Goal: Find specific fact: Find specific fact

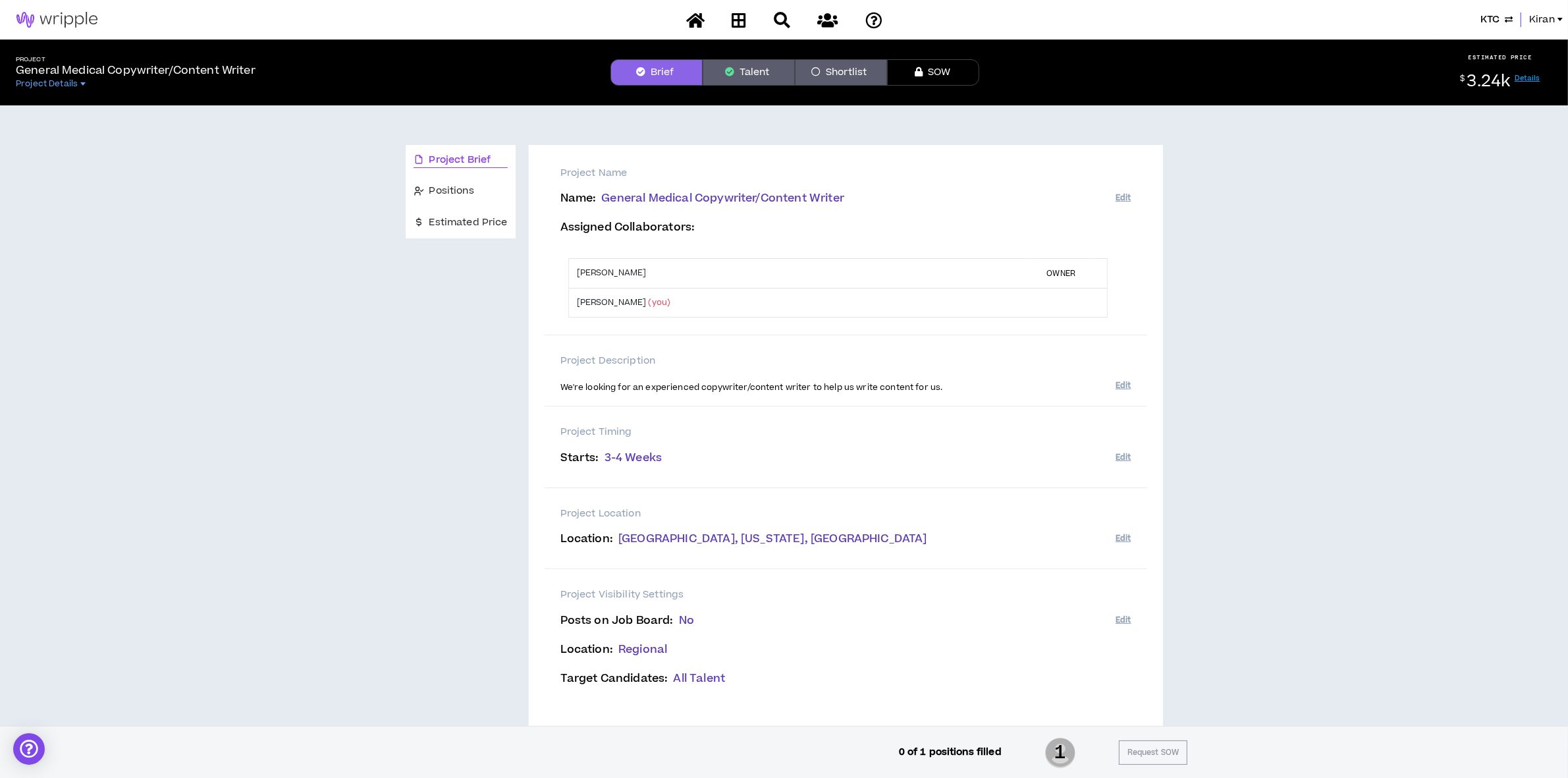
click at [1541, 10] on div "KTC Kiran" at bounding box center [784, 19] width 1568 height 40
click at [1531, 22] on span "Kiran" at bounding box center [1542, 19] width 25 height 14
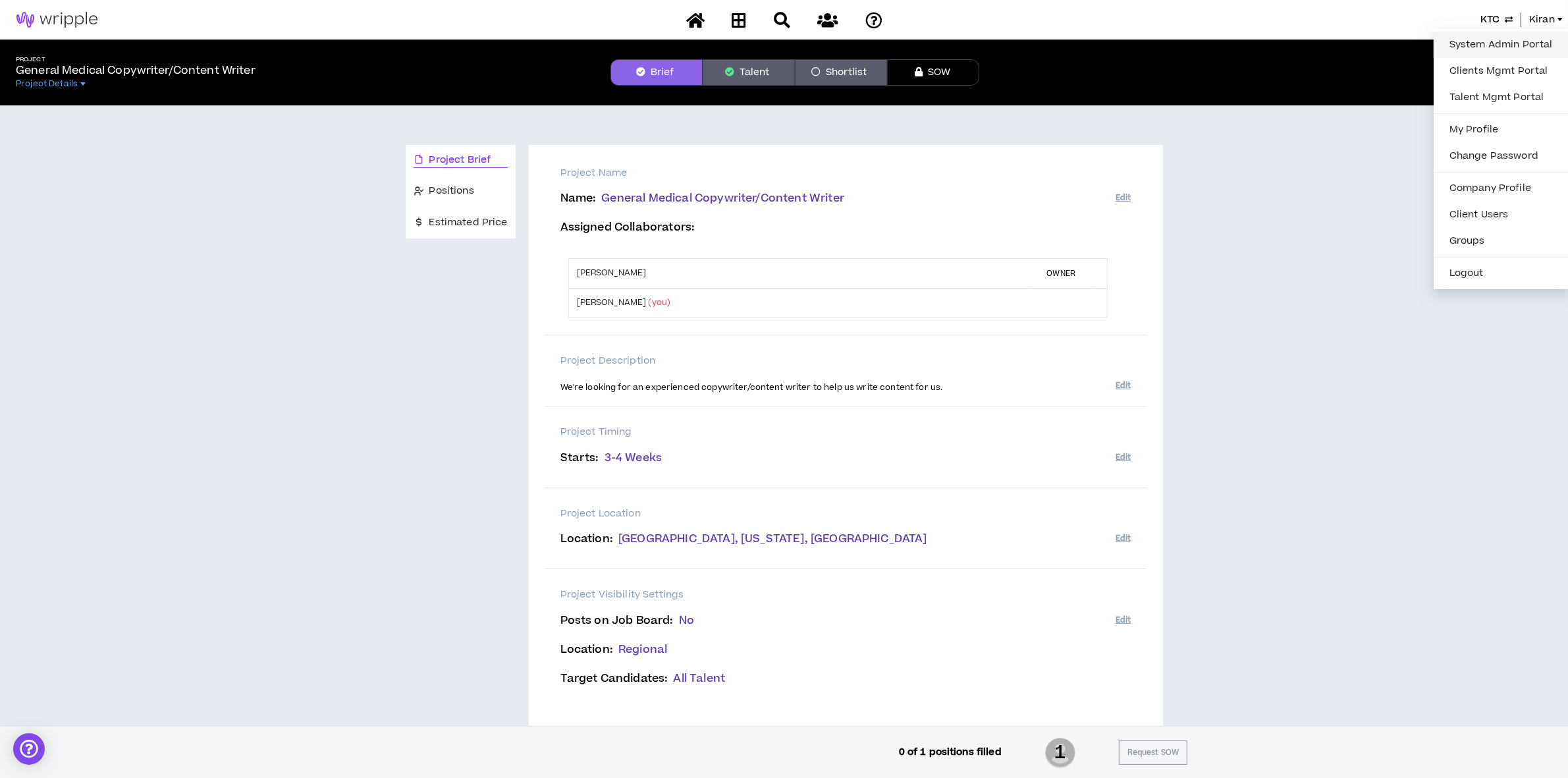
click at [1472, 37] on link "System Admin Portal" at bounding box center [1501, 45] width 120 height 19
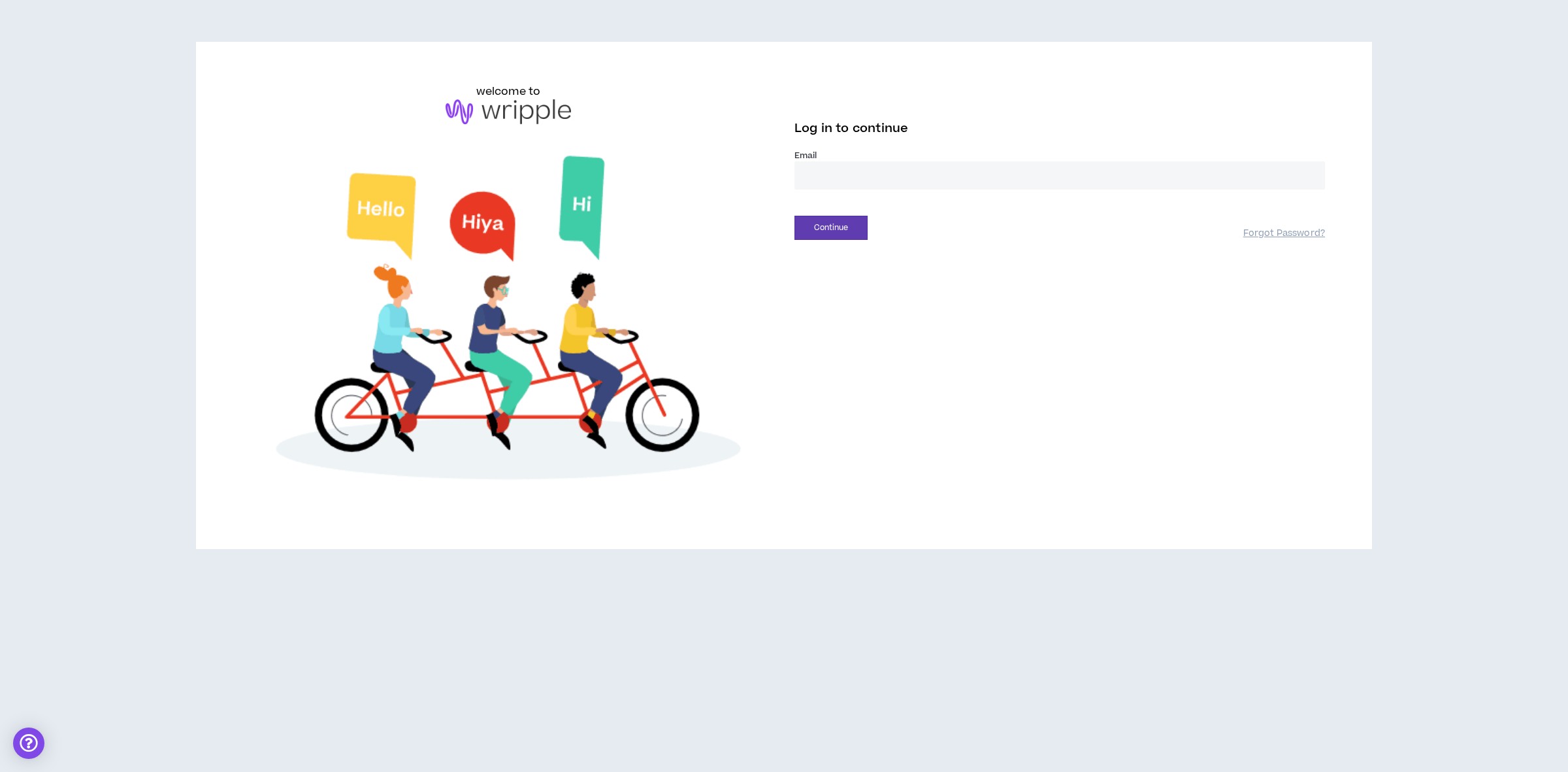
click at [890, 174] on input "email" at bounding box center [1060, 175] width 530 height 28
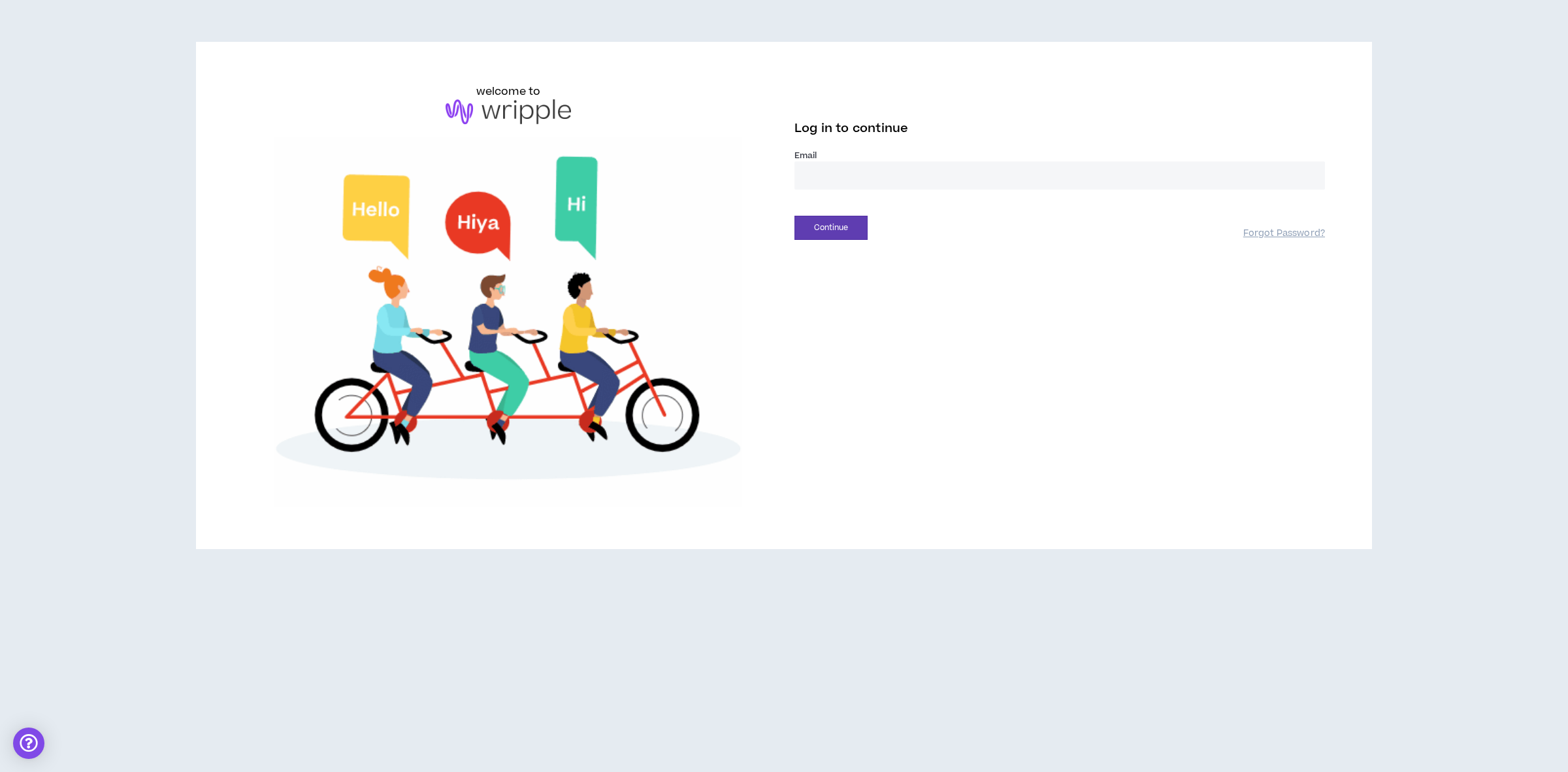
type input "**********"
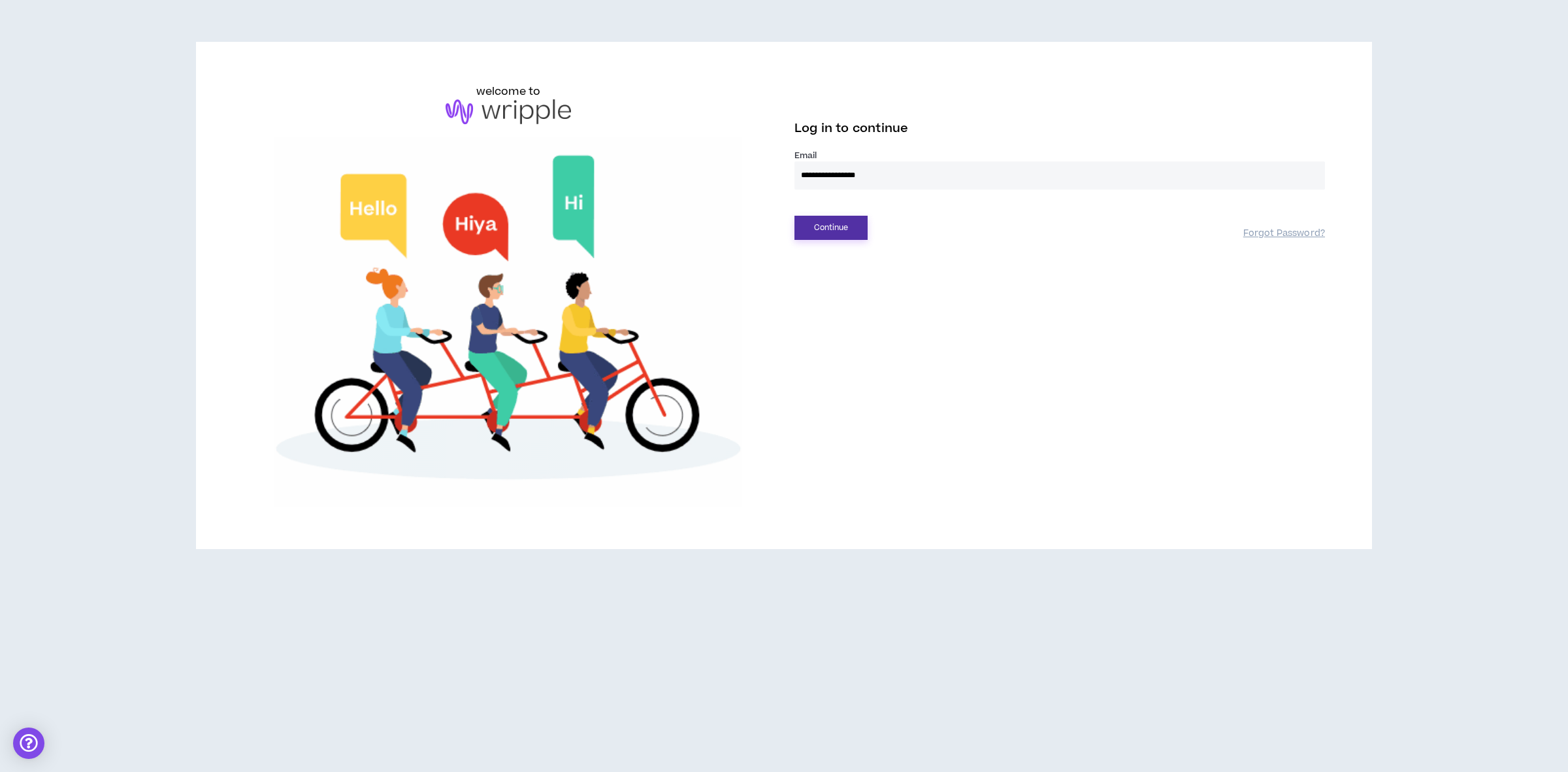
click at [833, 229] on button "Continue" at bounding box center [831, 228] width 73 height 24
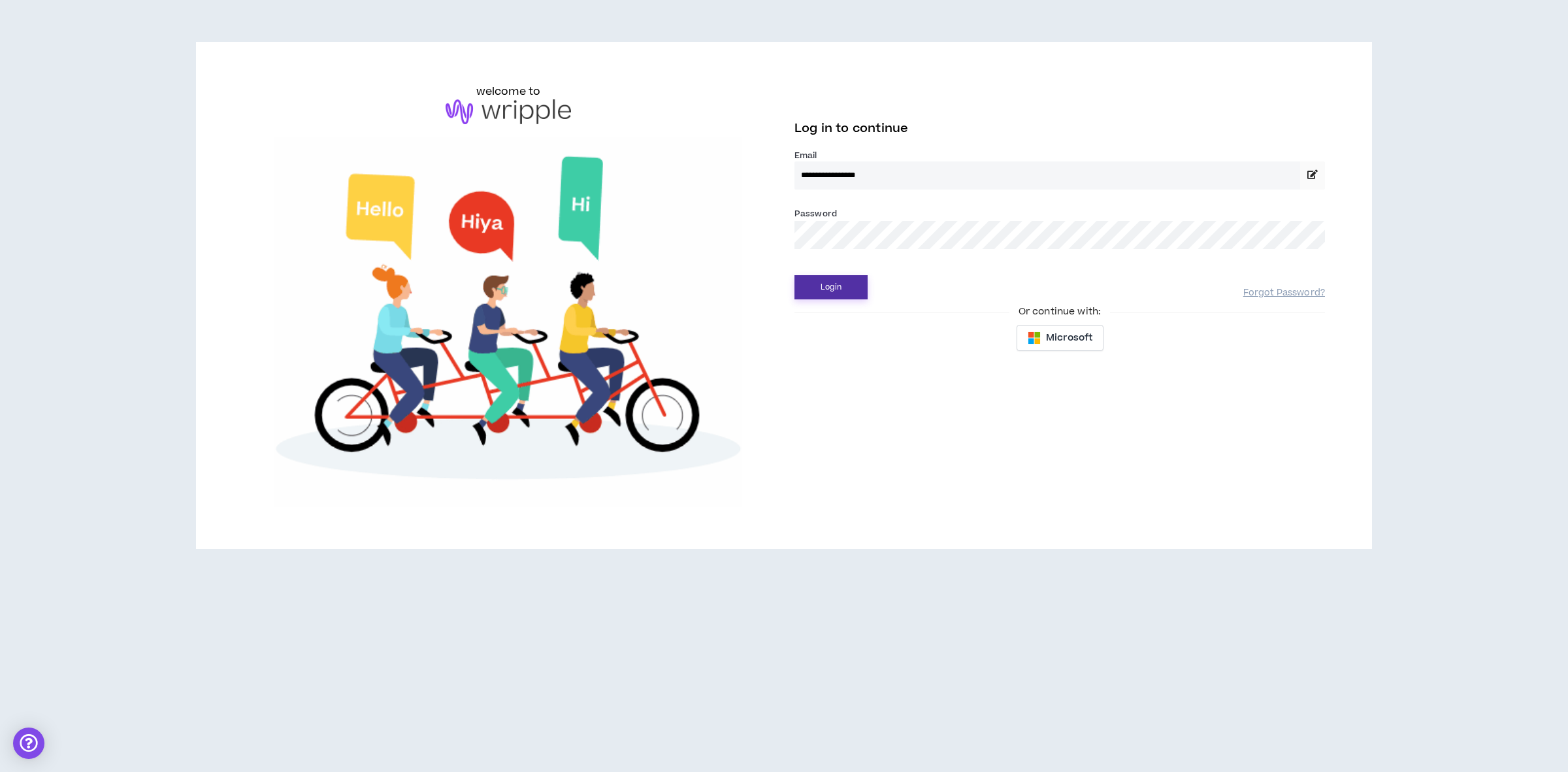
click at [825, 284] on button "Login" at bounding box center [831, 287] width 73 height 24
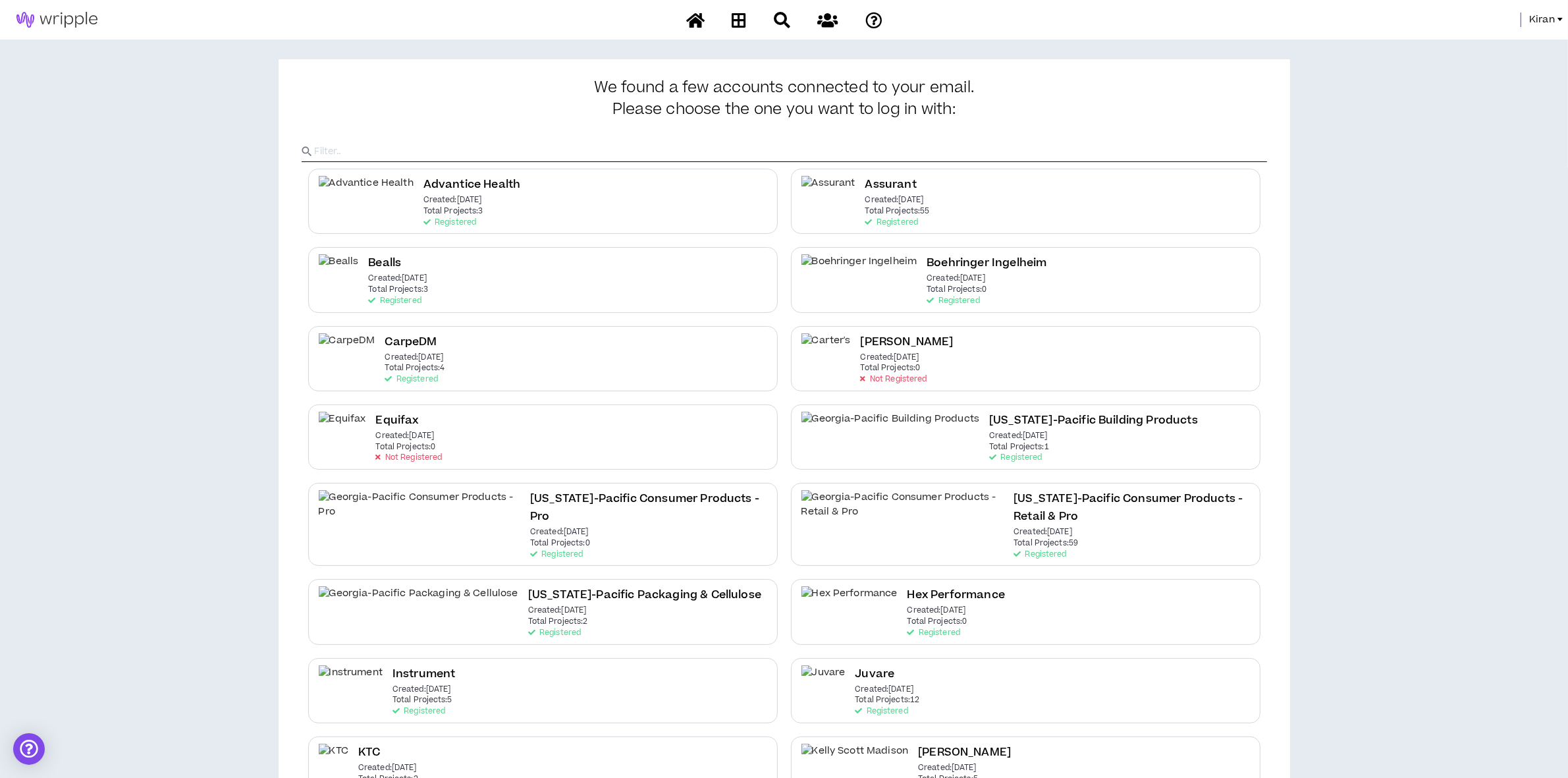
click at [1549, 20] on span "Kiran" at bounding box center [1542, 19] width 25 height 14
click at [1492, 38] on link "System Admin Portal" at bounding box center [1501, 45] width 120 height 19
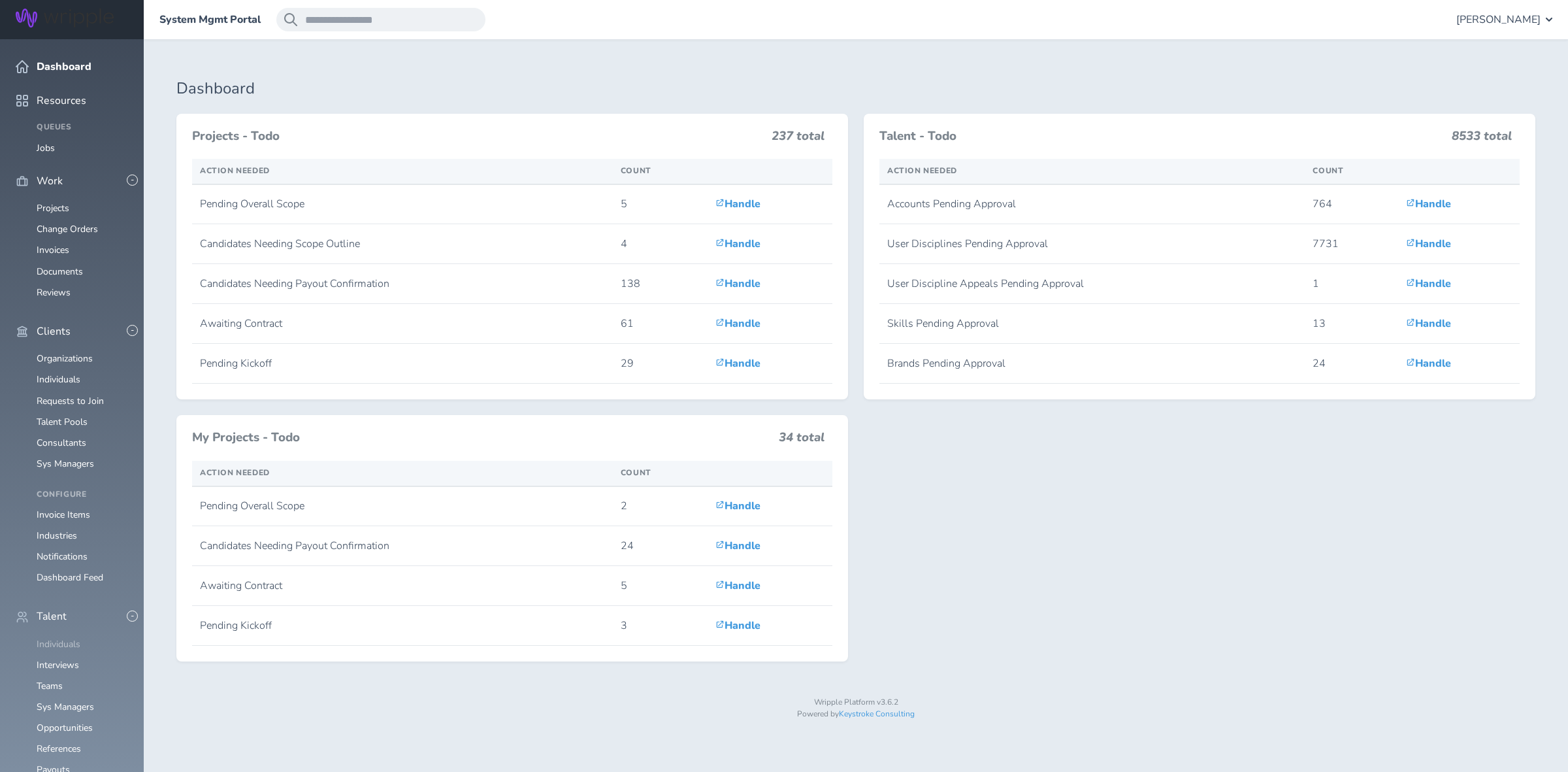
click at [64, 638] on link "Individuals" at bounding box center [58, 644] width 44 height 12
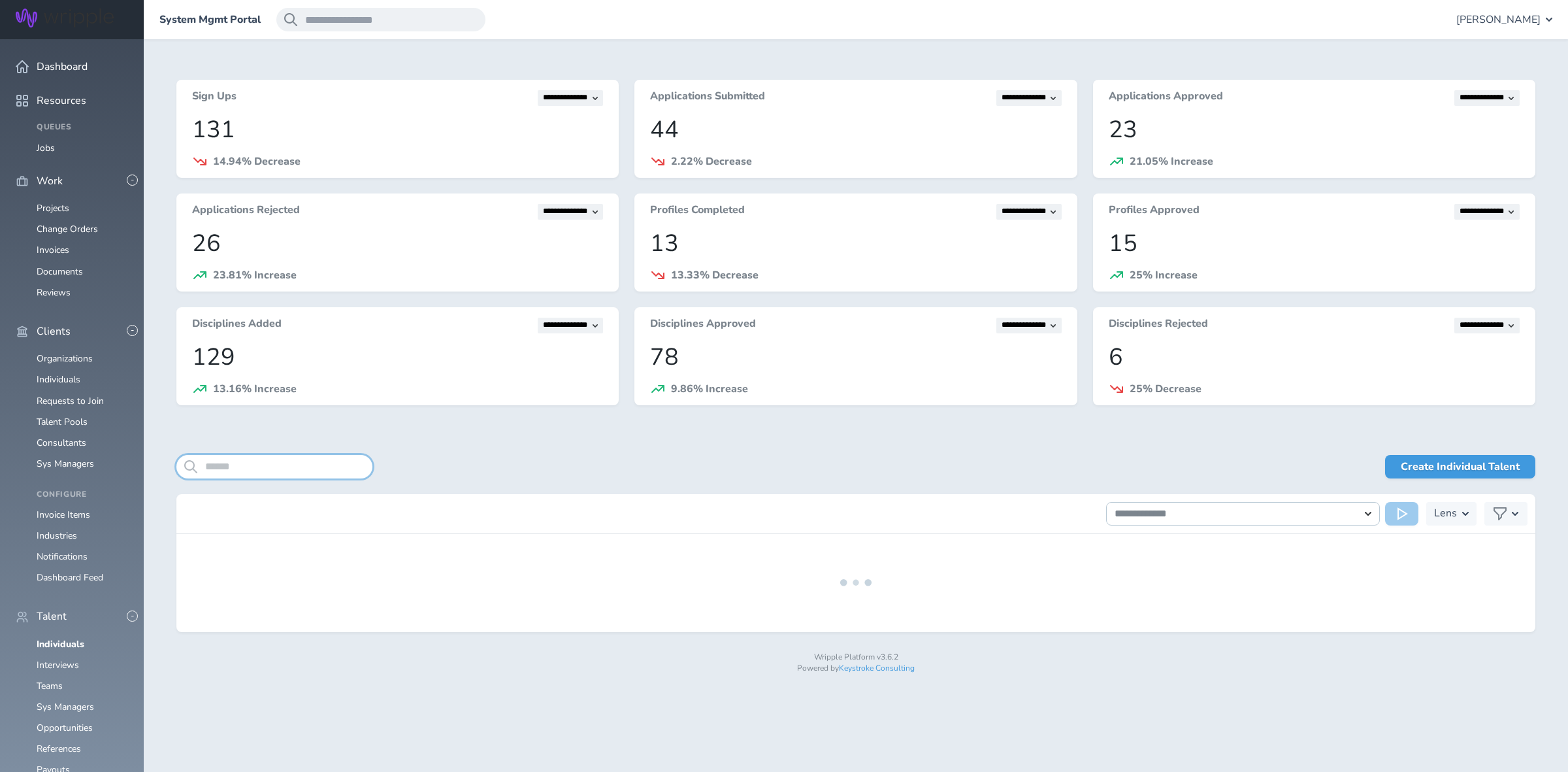
click at [282, 461] on input "search" at bounding box center [274, 467] width 196 height 24
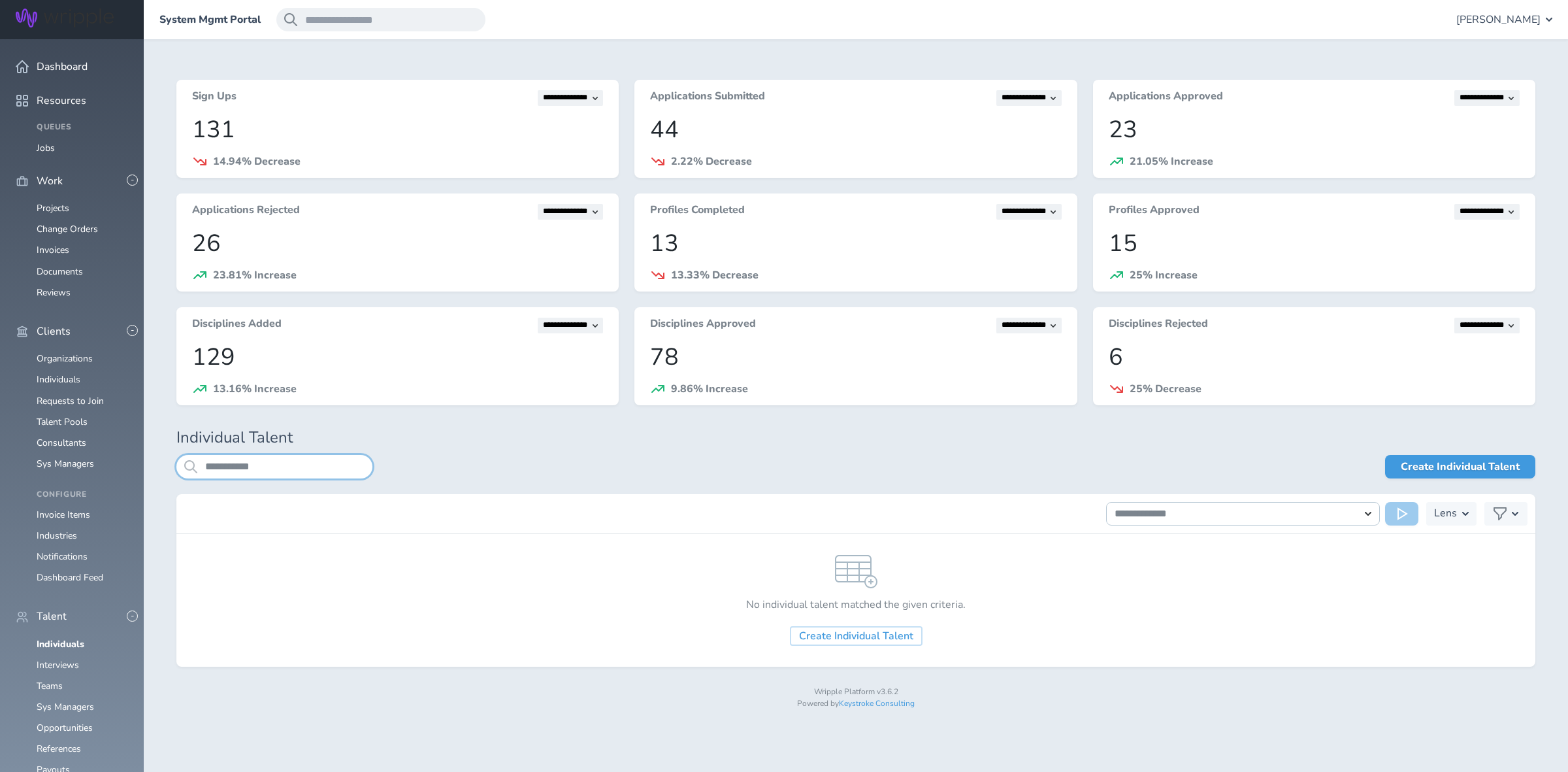
drag, startPoint x: 301, startPoint y: 468, endPoint x: 226, endPoint y: 462, distance: 75.2
click at [226, 462] on input "**********" at bounding box center [274, 467] width 196 height 24
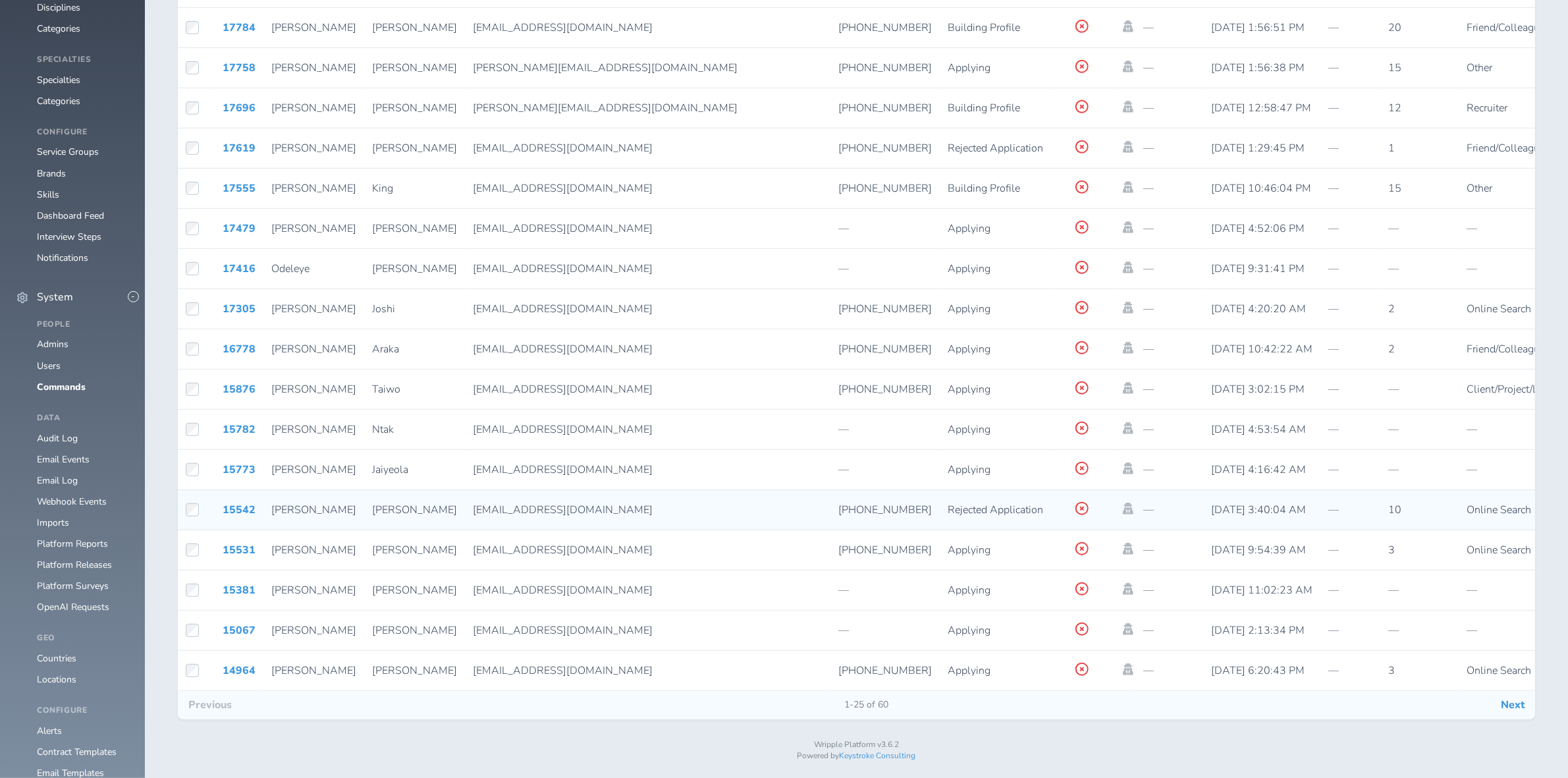
scroll to position [905, 0]
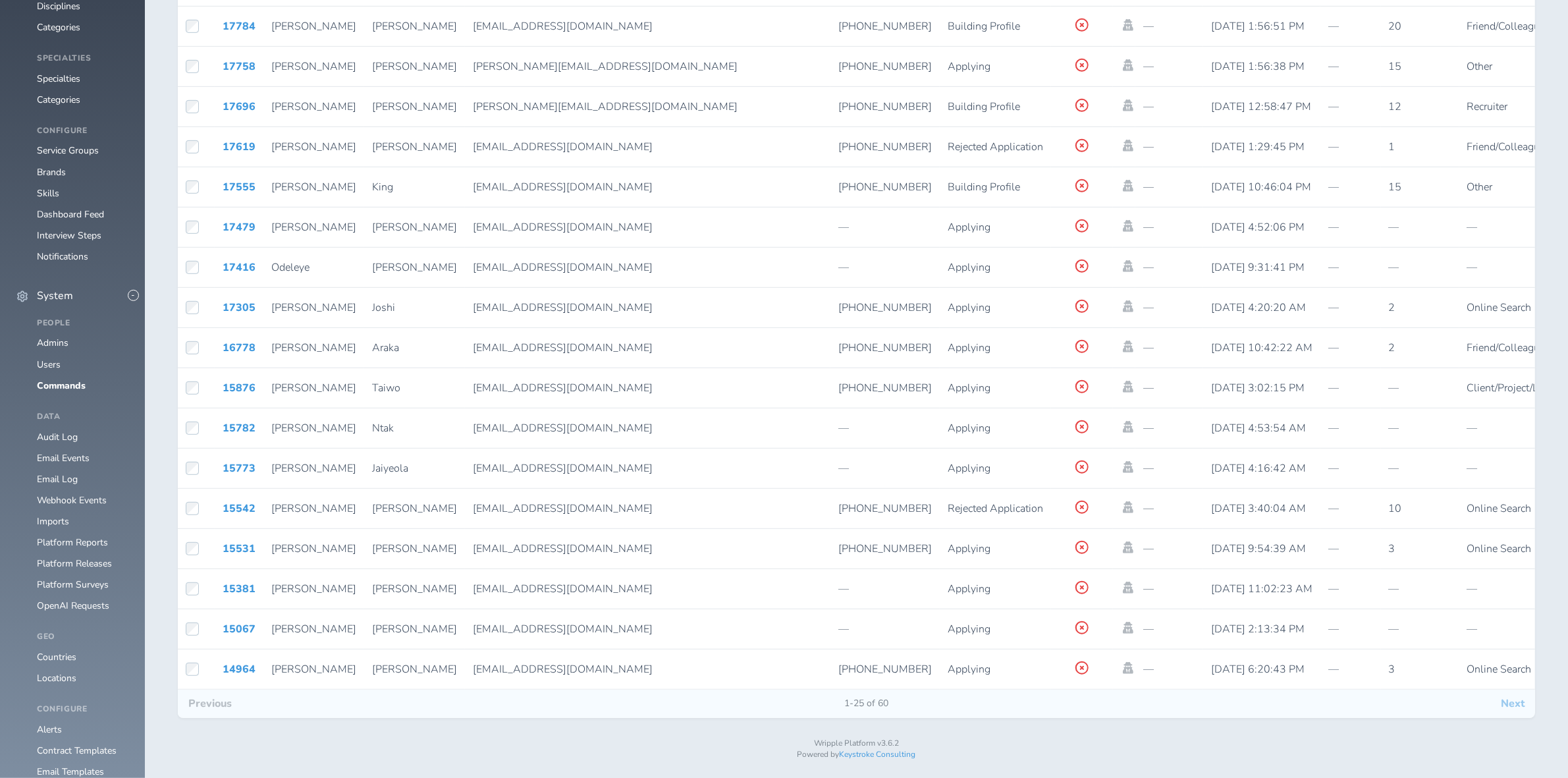
type input "****"
click at [1506, 711] on button "Next" at bounding box center [1513, 703] width 45 height 27
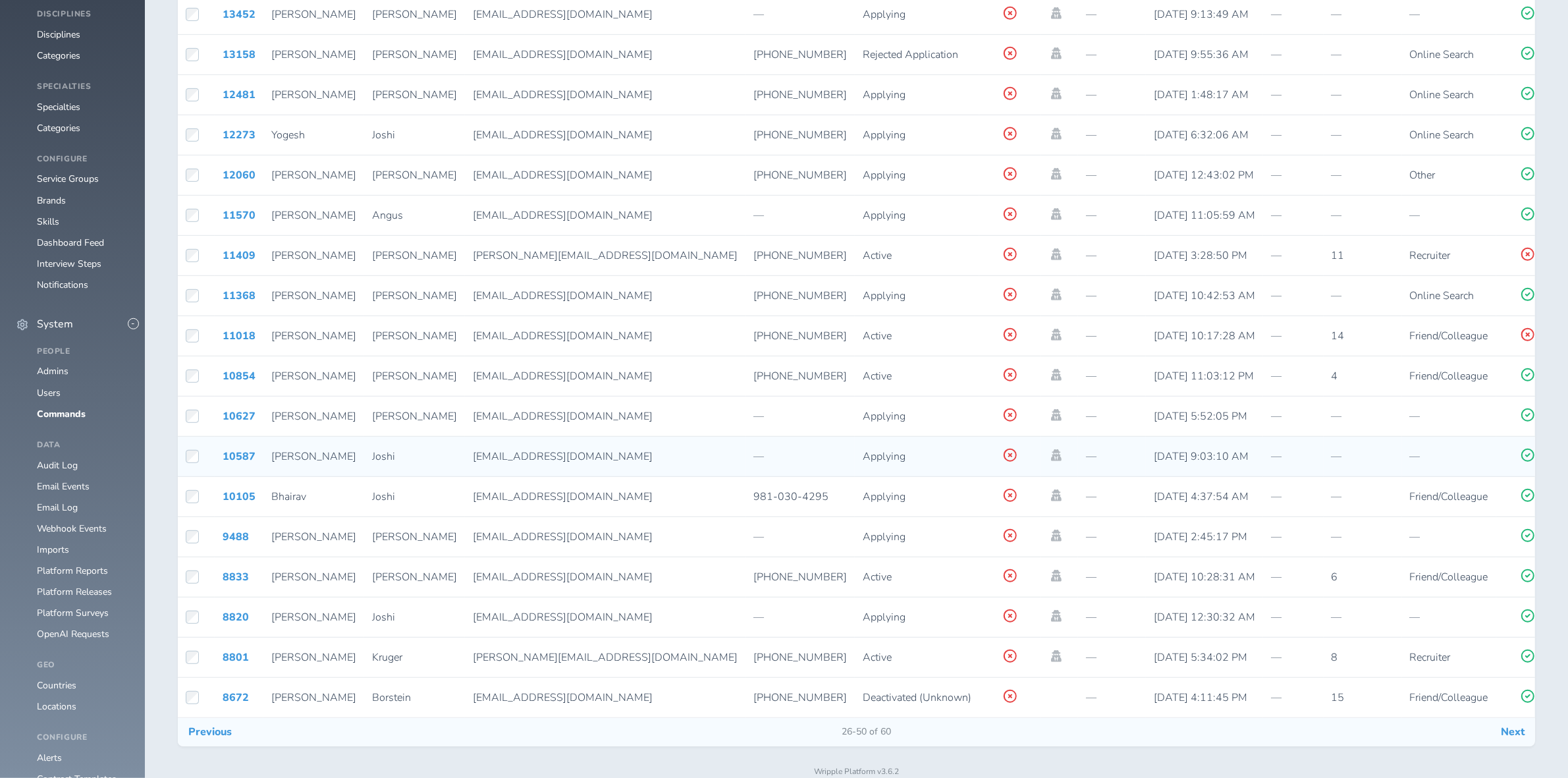
scroll to position [905, 0]
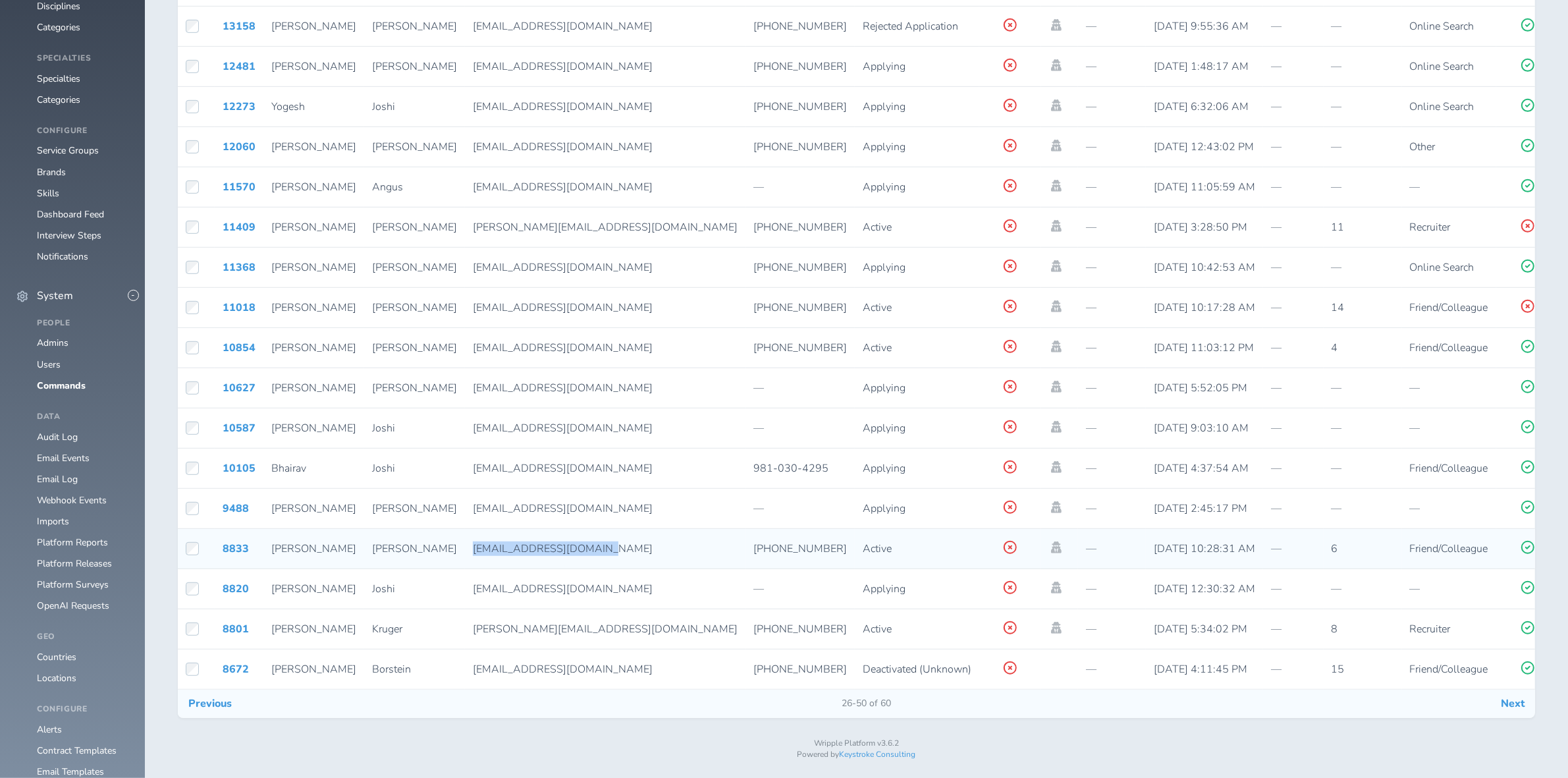
drag, startPoint x: 535, startPoint y: 550, endPoint x: 399, endPoint y: 550, distance: 136.0
click at [465, 550] on td "joshbbowman96@gmail.com" at bounding box center [605, 549] width 280 height 40
copy span "joshbbowman96@gmail.com"
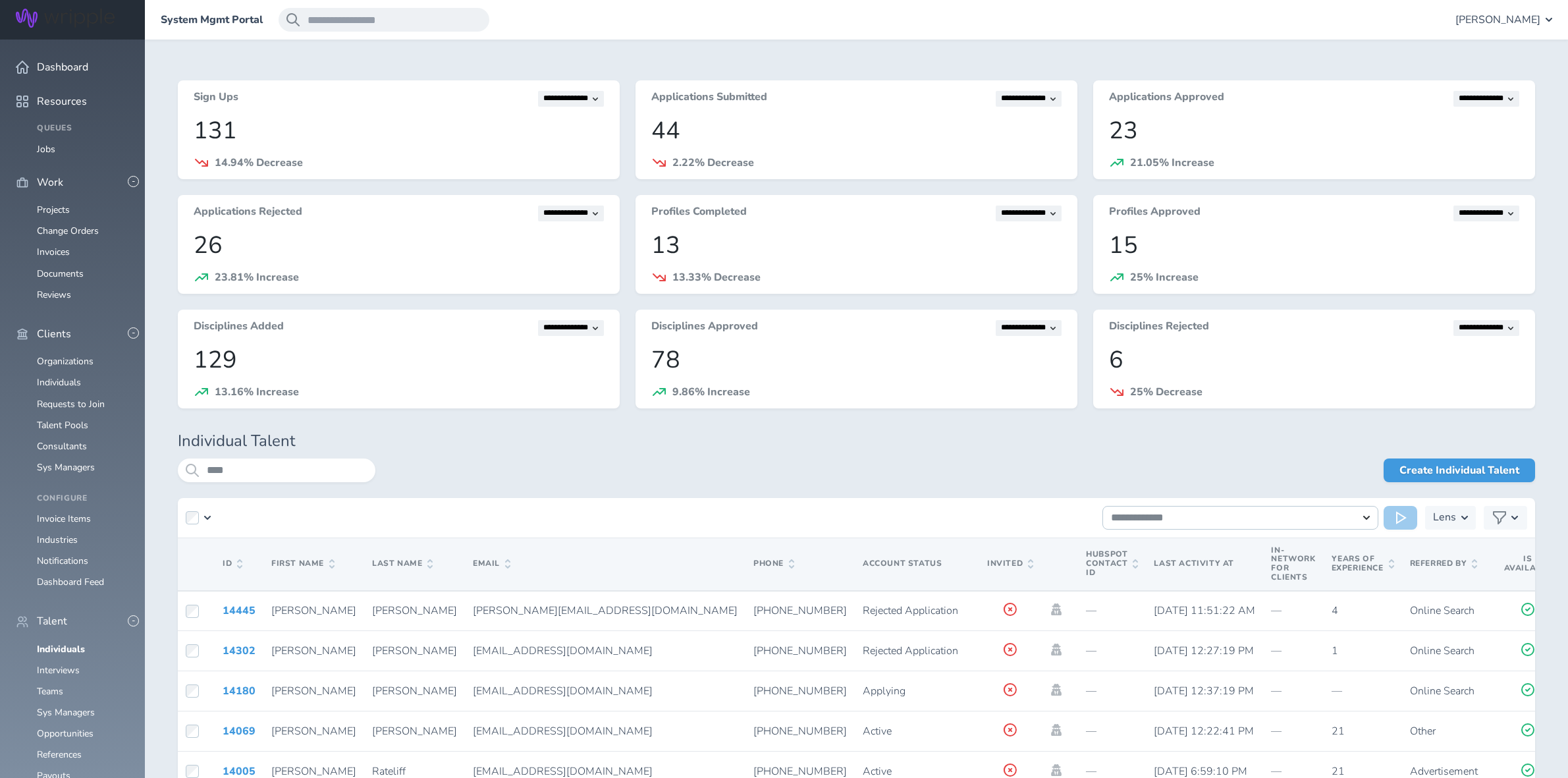
scroll to position [905, 0]
